Goal: Task Accomplishment & Management: Complete application form

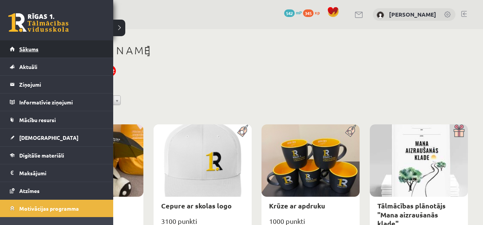
scroll to position [935, 0]
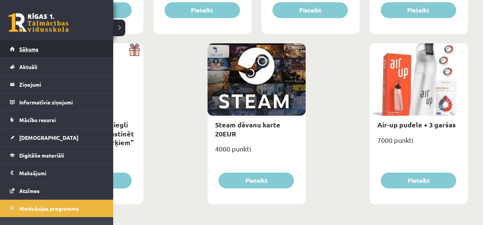
click at [18, 46] on link "Sākums" at bounding box center [57, 48] width 94 height 17
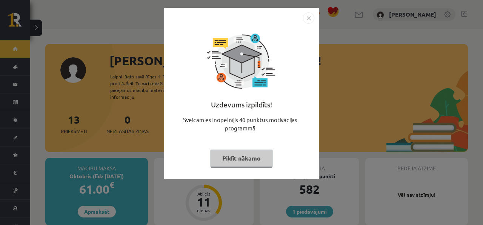
click at [312, 16] on img "Close" at bounding box center [308, 17] width 11 height 11
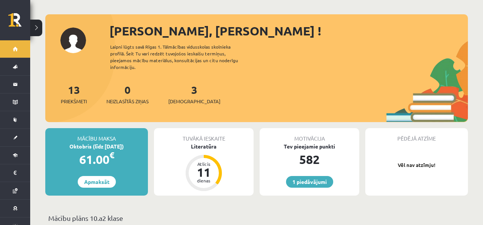
scroll to position [47, 0]
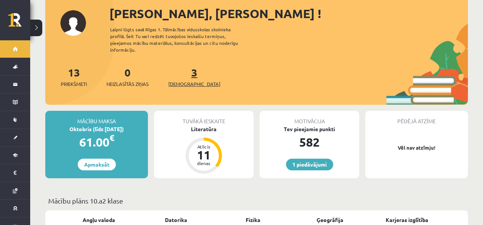
click at [190, 80] on span "[DEMOGRAPHIC_DATA]" at bounding box center [194, 84] width 52 height 8
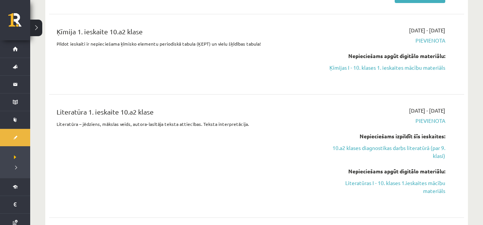
scroll to position [139, 0]
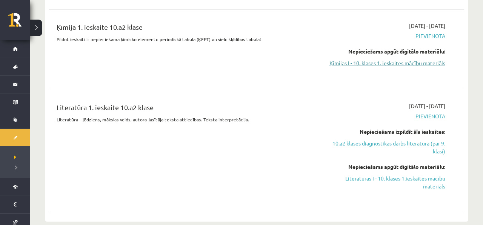
click at [374, 64] on link "Ķīmijas I - 10. klases 1. ieskaites mācību materiāls" at bounding box center [385, 63] width 122 height 8
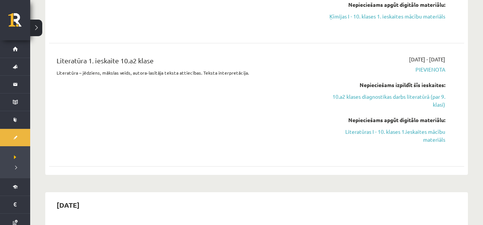
scroll to position [188, 0]
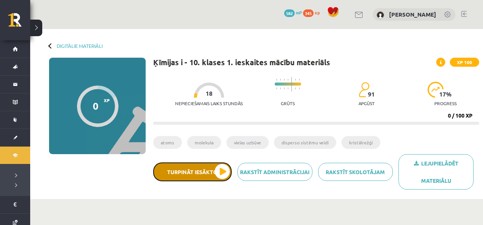
click at [189, 164] on button "Turpināt iesākto" at bounding box center [192, 172] width 79 height 19
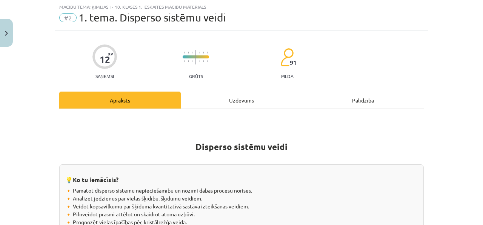
click at [227, 100] on div "Uzdevums" at bounding box center [242, 100] width 122 height 17
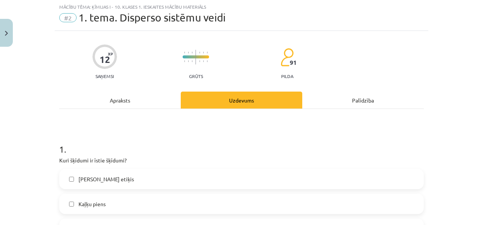
scroll to position [19, 0]
click at [168, 97] on div "Apraksts" at bounding box center [120, 100] width 122 height 17
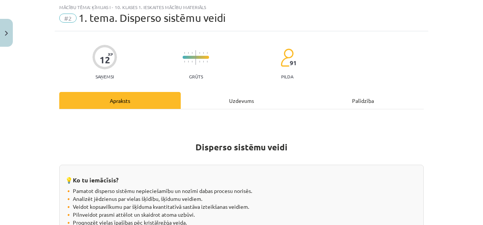
click at [189, 97] on div "Uzdevums" at bounding box center [242, 100] width 122 height 17
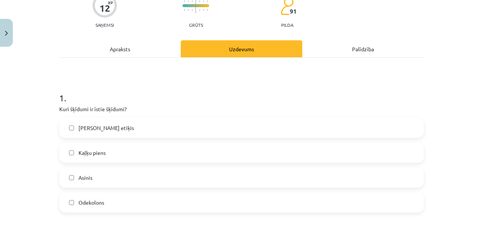
scroll to position [71, 0]
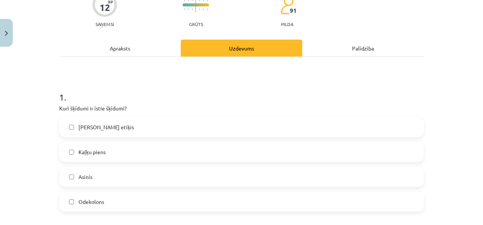
click at [147, 50] on div "Apraksts" at bounding box center [120, 48] width 122 height 17
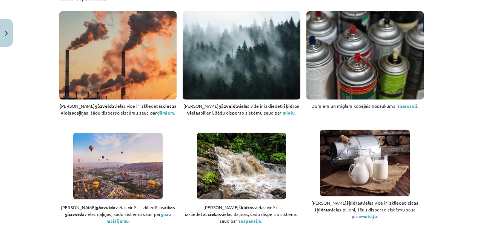
scroll to position [0, 0]
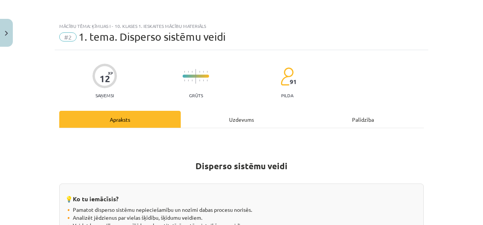
click at [220, 127] on div "Uzdevums" at bounding box center [242, 119] width 122 height 17
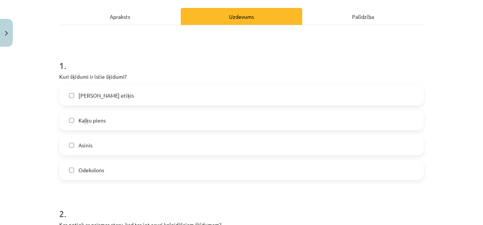
scroll to position [104, 0]
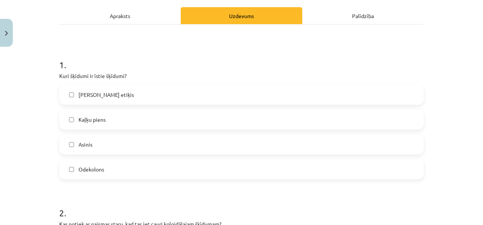
click at [177, 90] on label "[PERSON_NAME] etiķis" at bounding box center [241, 94] width 363 height 19
click at [176, 91] on label "[PERSON_NAME] etiķis" at bounding box center [241, 94] width 363 height 19
click at [120, 167] on label "Odekolons" at bounding box center [241, 169] width 363 height 19
click at [106, 165] on label "Odekolons" at bounding box center [241, 169] width 363 height 19
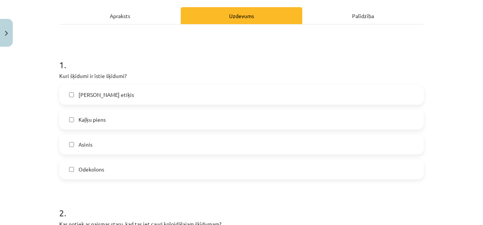
click at [113, 168] on label "Odekolons" at bounding box center [241, 169] width 363 height 19
click at [120, 111] on label "Kaļķu piens" at bounding box center [241, 119] width 363 height 19
click at [120, 109] on div "[PERSON_NAME] etiķis Kaļķu piens Asinis Odekolons" at bounding box center [241, 132] width 365 height 95
click at [122, 93] on label "[PERSON_NAME] etiķis" at bounding box center [241, 94] width 363 height 19
click at [117, 104] on label "[PERSON_NAME] etiķis" at bounding box center [241, 94] width 363 height 19
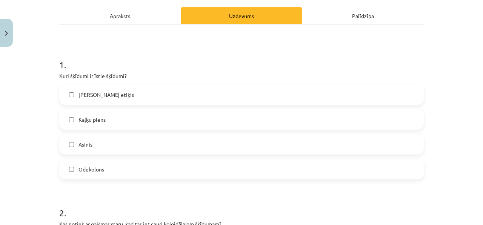
click at [118, 99] on label "[PERSON_NAME] etiķis" at bounding box center [241, 94] width 363 height 19
click at [113, 115] on label "Kaļķu piens" at bounding box center [241, 119] width 363 height 19
click at [156, 61] on h1 "1 ." at bounding box center [241, 57] width 365 height 23
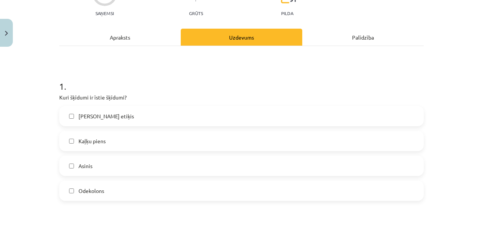
click at [155, 45] on div "Apraksts" at bounding box center [120, 37] width 122 height 17
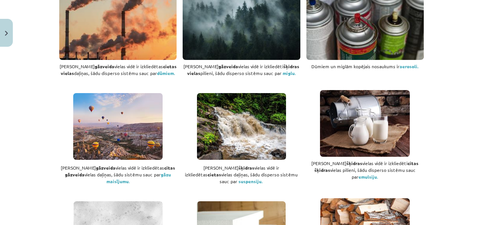
scroll to position [0, 0]
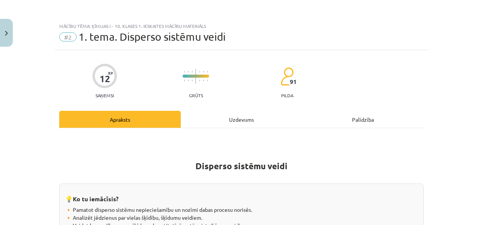
click at [204, 113] on div "Uzdevums" at bounding box center [242, 119] width 122 height 17
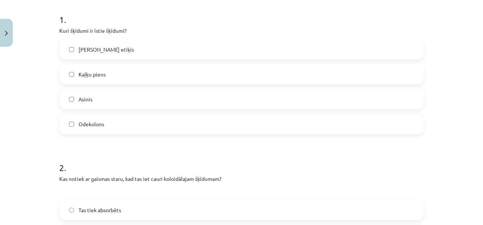
scroll to position [151, 0]
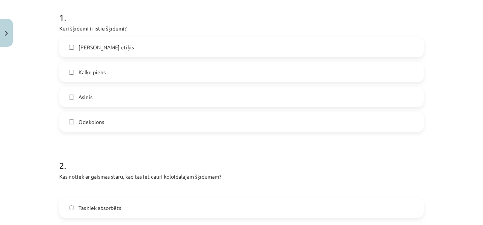
click at [86, 74] on span "Kaļķu piens" at bounding box center [92, 72] width 27 height 8
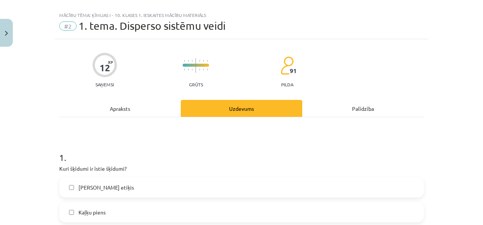
click at [142, 112] on div "Apraksts" at bounding box center [120, 108] width 122 height 17
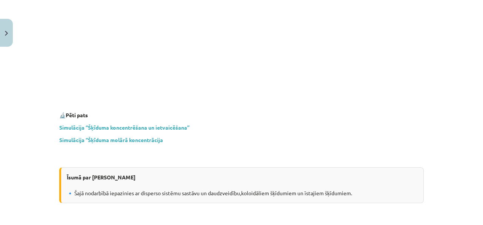
scroll to position [2166, 0]
